Goal: Book appointment/travel/reservation

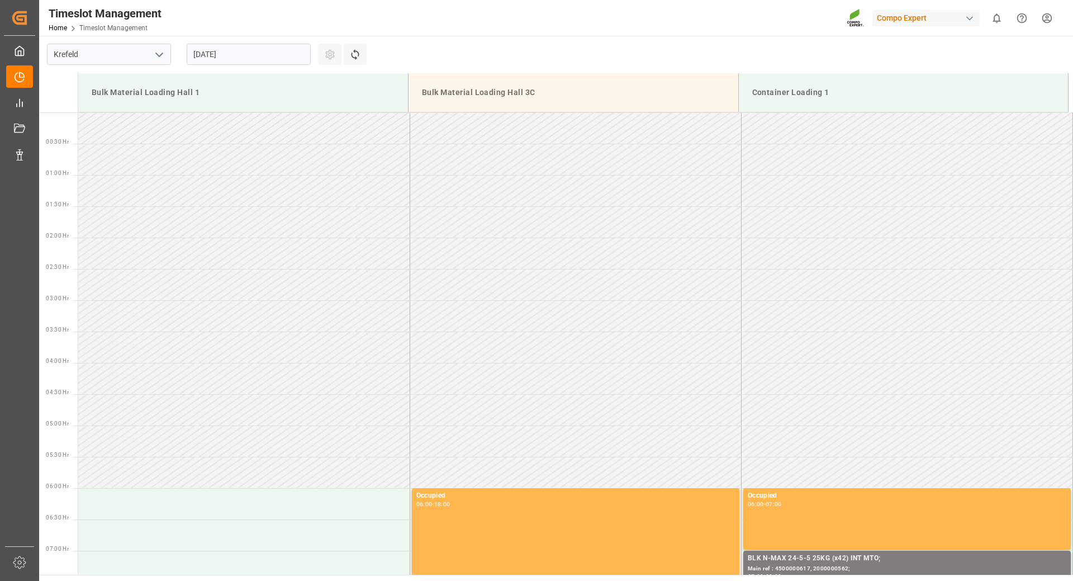
scroll to position [290, 0]
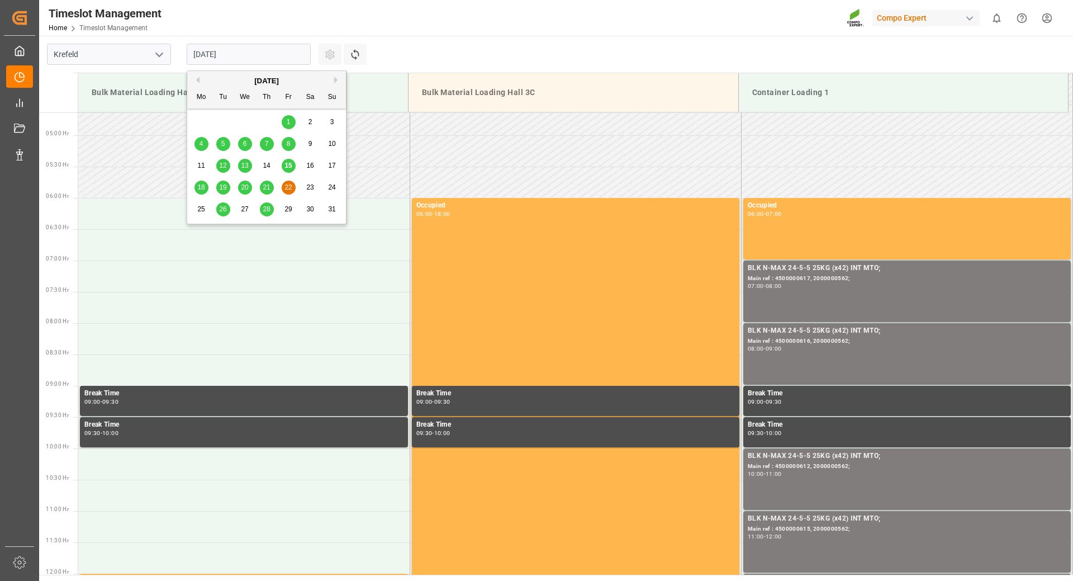
click at [243, 55] on input "[DATE]" at bounding box center [249, 54] width 124 height 21
click at [268, 190] on span "21" at bounding box center [266, 187] width 7 height 8
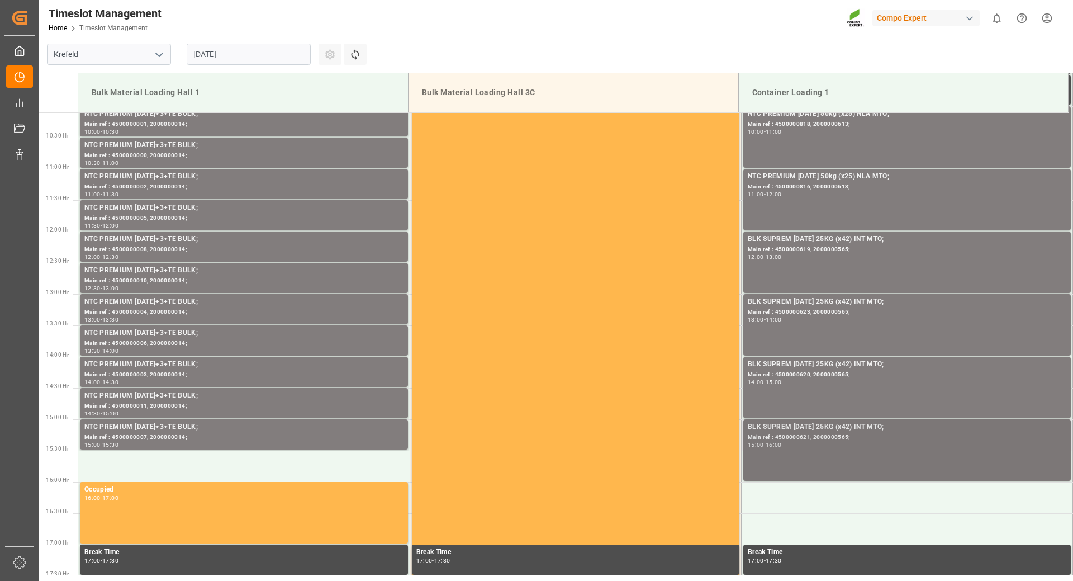
scroll to position [520, 0]
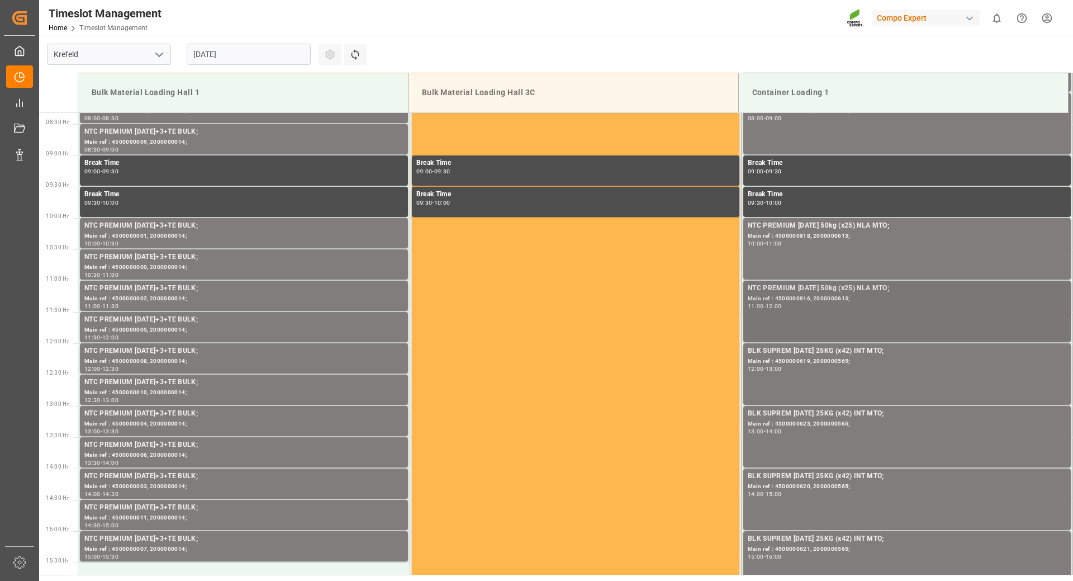
drag, startPoint x: 823, startPoint y: 313, endPoint x: 807, endPoint y: 310, distance: 16.1
click at [807, 310] on div "NTC PREMIUM [DATE] 50kg (x25) NLA MTO; Main ref : 4500000816, 2000000613; 11:00…" at bounding box center [907, 311] width 319 height 57
click at [785, 298] on div "Main ref : 4500000816, 2000000613;" at bounding box center [907, 298] width 319 height 9
click at [853, 309] on div "11:00 - 12:00" at bounding box center [907, 306] width 319 height 6
click at [790, 300] on div "Main ref : 4500000816, 2000000613;" at bounding box center [907, 298] width 319 height 9
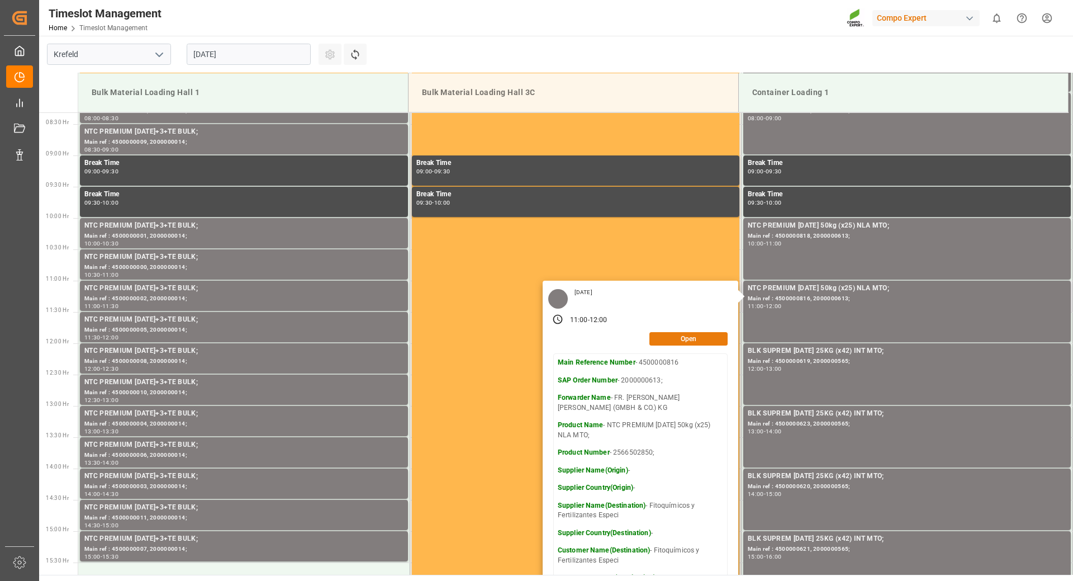
click at [683, 339] on button "Open" at bounding box center [688, 338] width 78 height 13
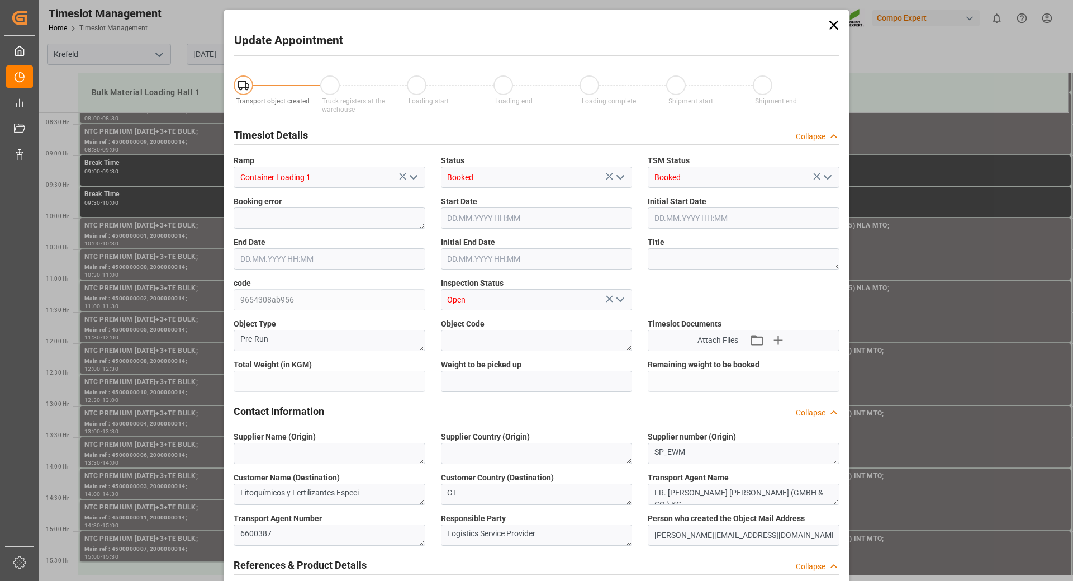
type input "40240"
type input "0"
type input "[DATE] 11:00"
type input "[DATE] 12:00"
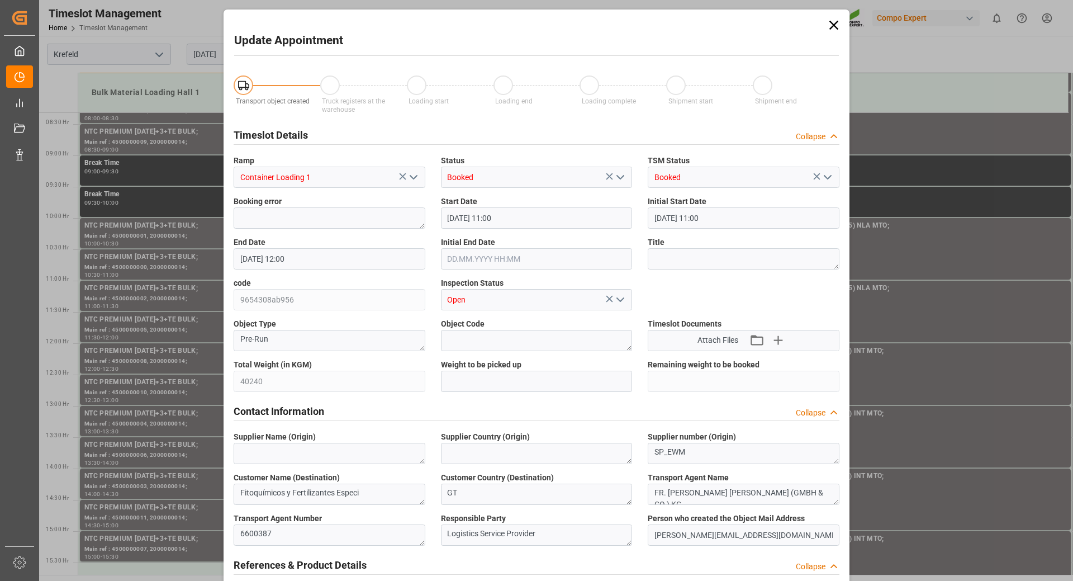
type input "[DATE] 11:30"
type input "[DATE] 12:51"
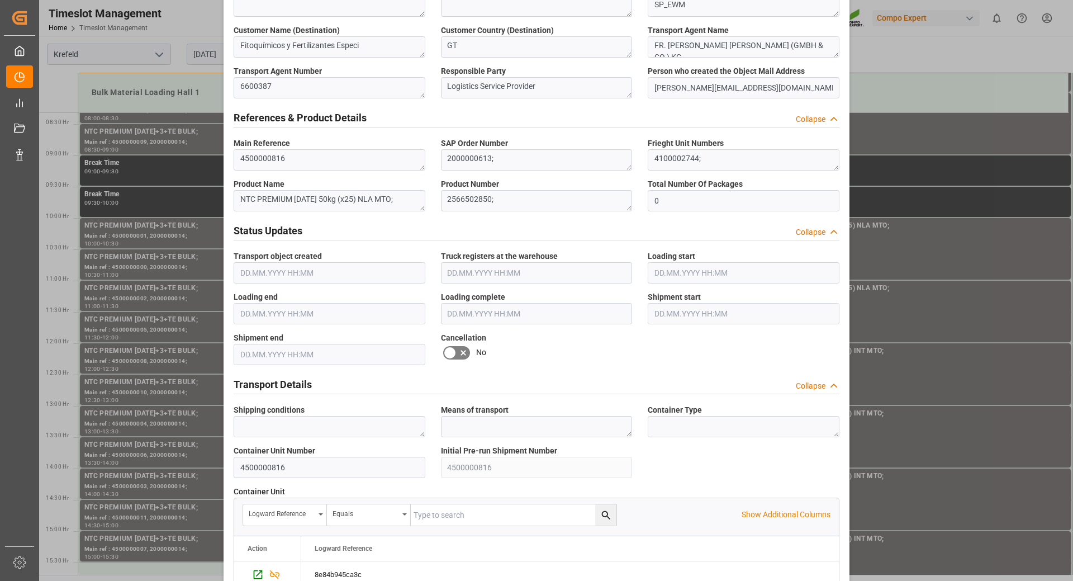
scroll to position [503, 0]
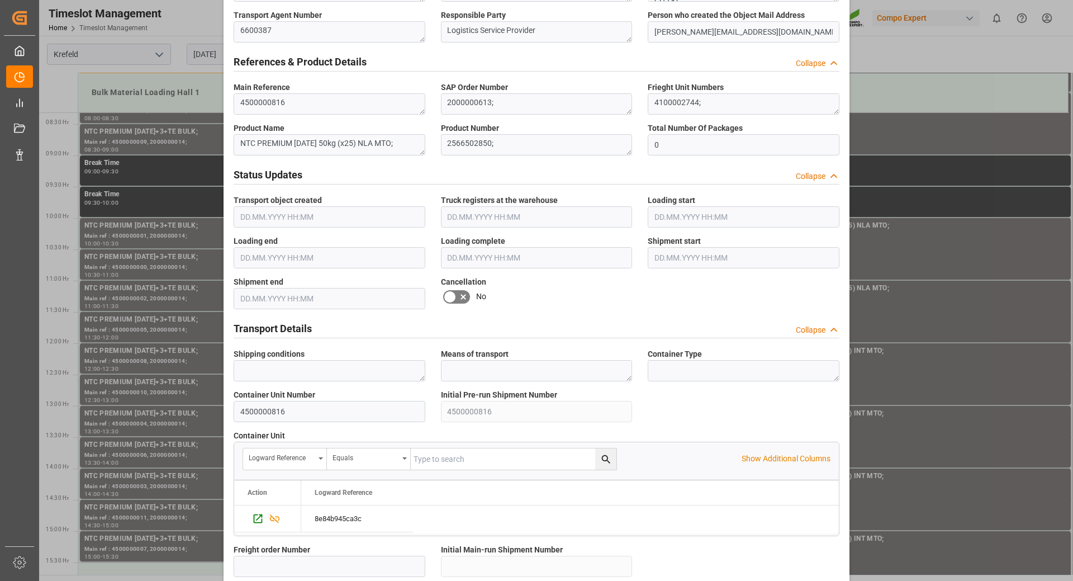
click at [464, 298] on icon at bounding box center [463, 296] width 13 height 13
click at [0, 0] on input "checkbox" at bounding box center [0, 0] width 0 height 0
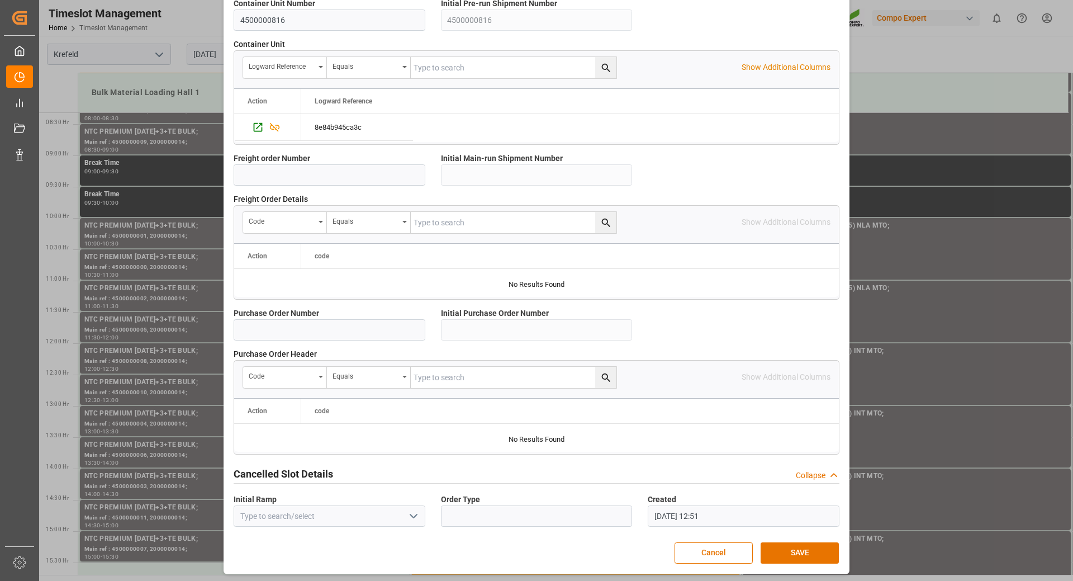
scroll to position [896, 0]
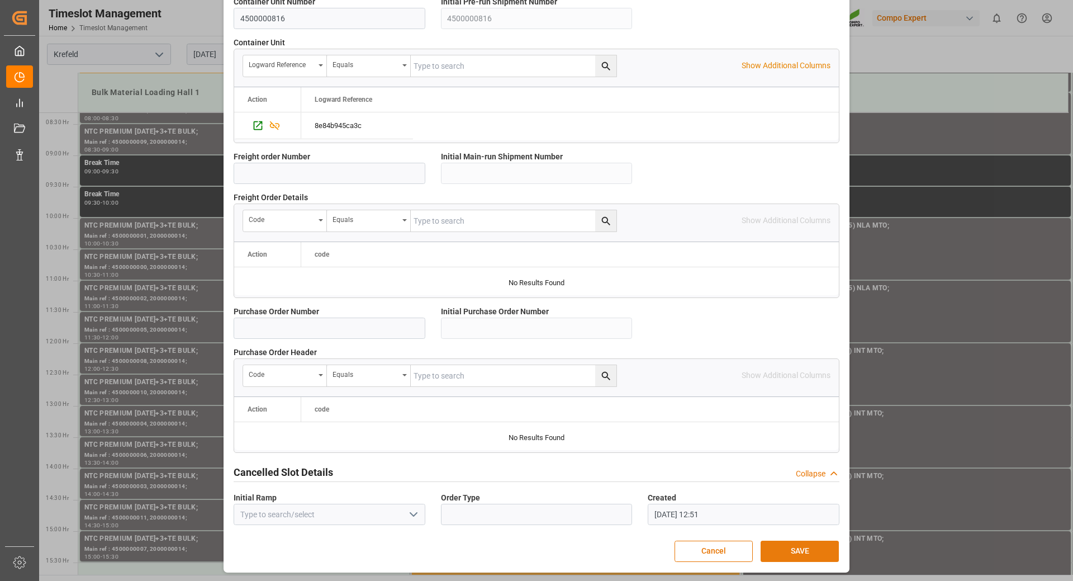
click at [774, 548] on button "SAVE" at bounding box center [800, 550] width 78 height 21
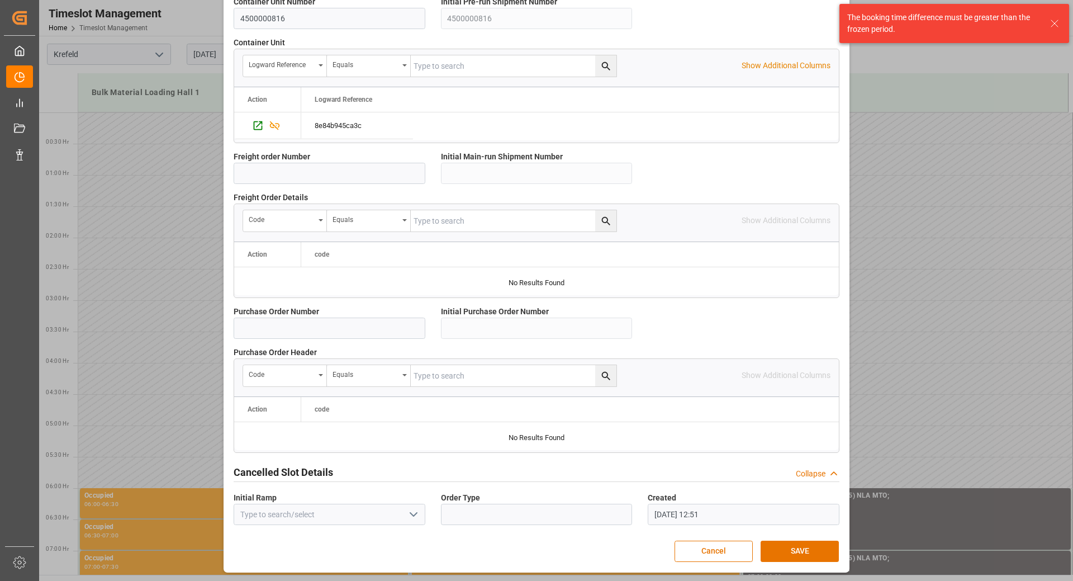
click at [1054, 23] on icon at bounding box center [1054, 23] width 13 height 13
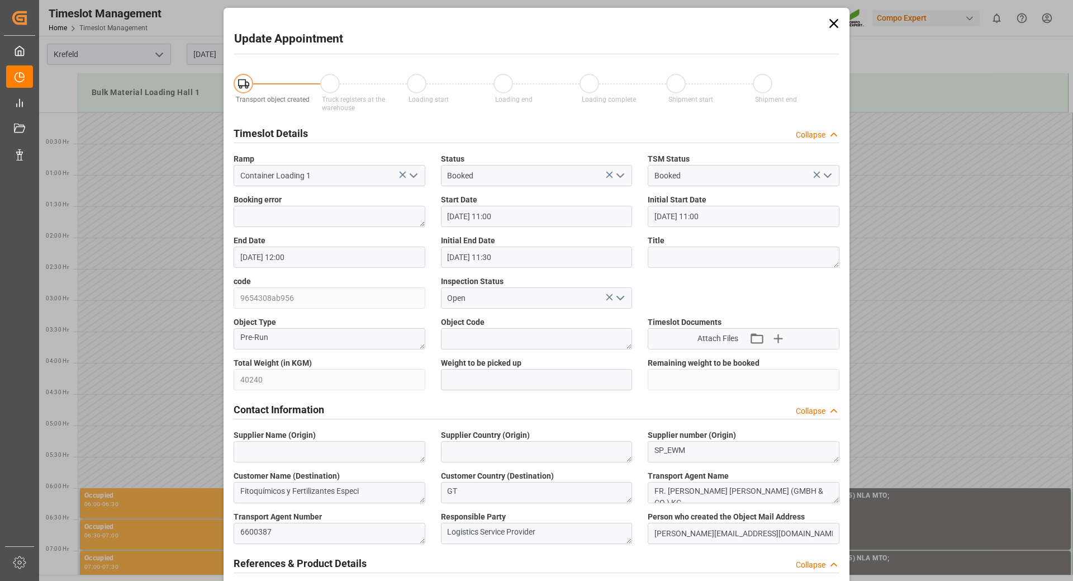
scroll to position [0, 0]
click at [832, 28] on icon at bounding box center [834, 25] width 16 height 16
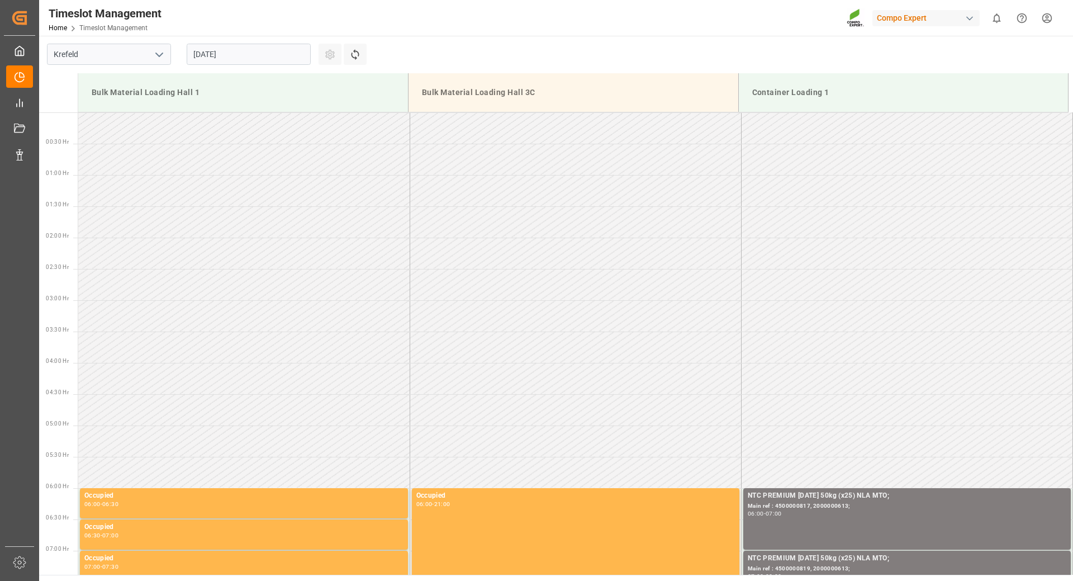
click at [255, 56] on input "[DATE]" at bounding box center [249, 54] width 124 height 21
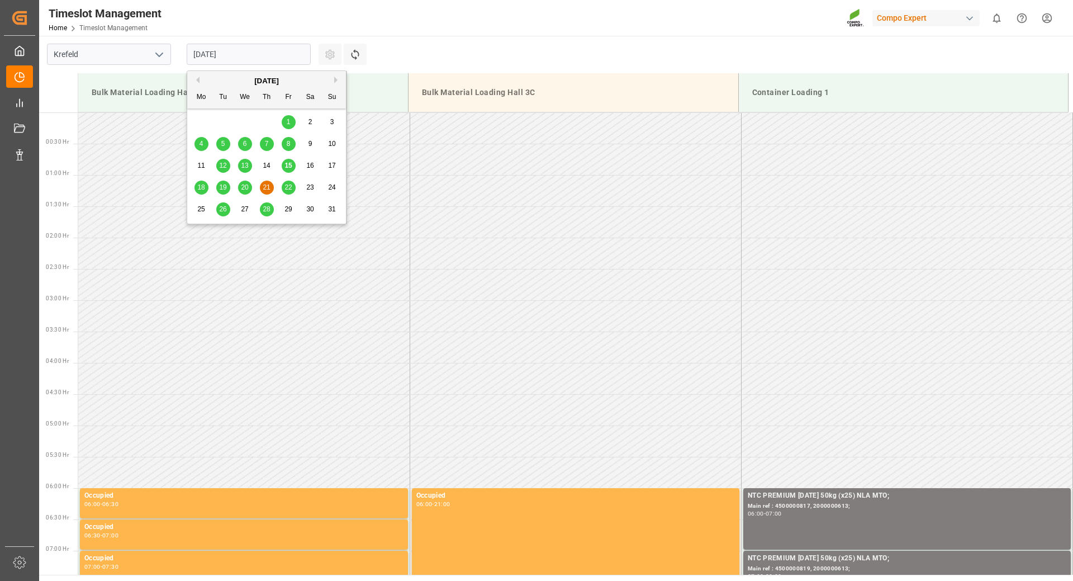
click at [226, 186] on span "19" at bounding box center [222, 187] width 7 height 8
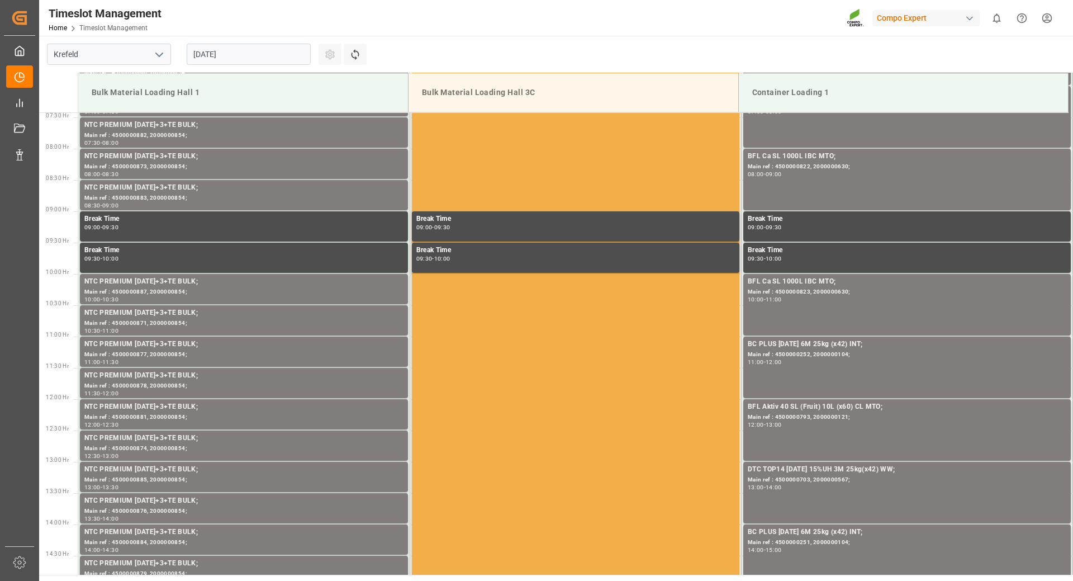
scroll to position [297, 0]
